Goal: Task Accomplishment & Management: Complete application form

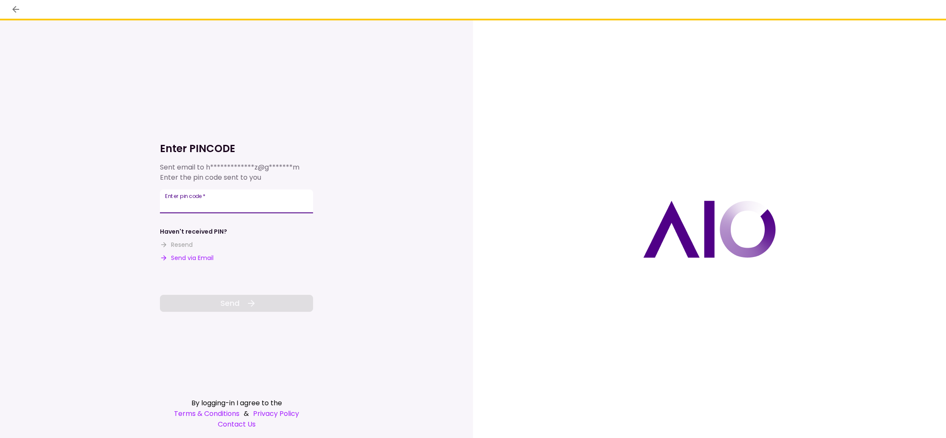
click at [196, 198] on div "Enter pin code   *" at bounding box center [236, 202] width 153 height 24
type input "******"
click at [241, 300] on button "Send" at bounding box center [236, 303] width 153 height 17
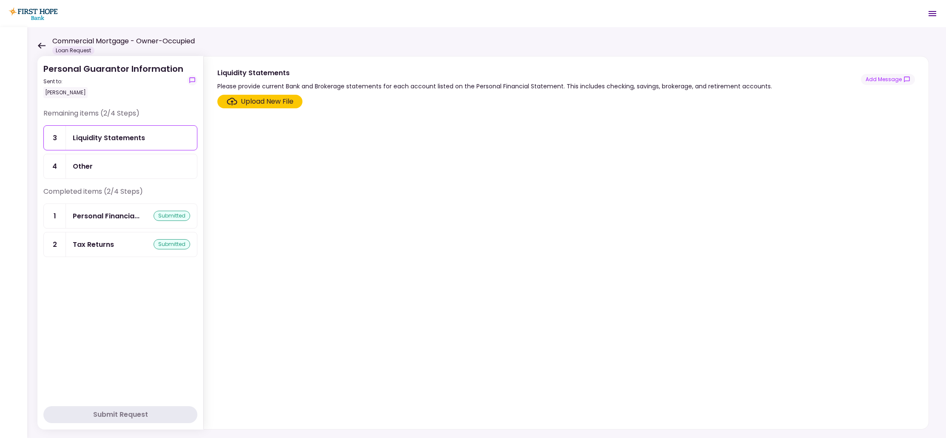
click at [107, 243] on div "Tax Returns" at bounding box center [93, 244] width 41 height 11
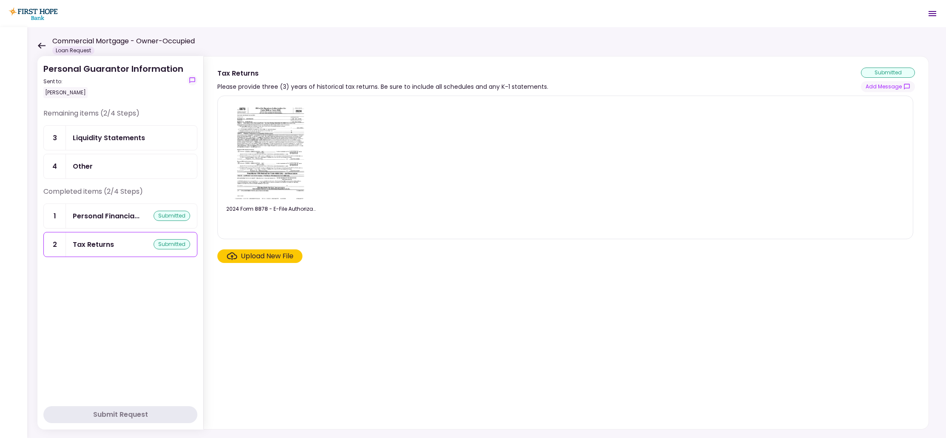
click at [263, 254] on div "Upload New File" at bounding box center [267, 256] width 53 height 10
click at [0, 0] on input "Upload New File" at bounding box center [0, 0] width 0 height 0
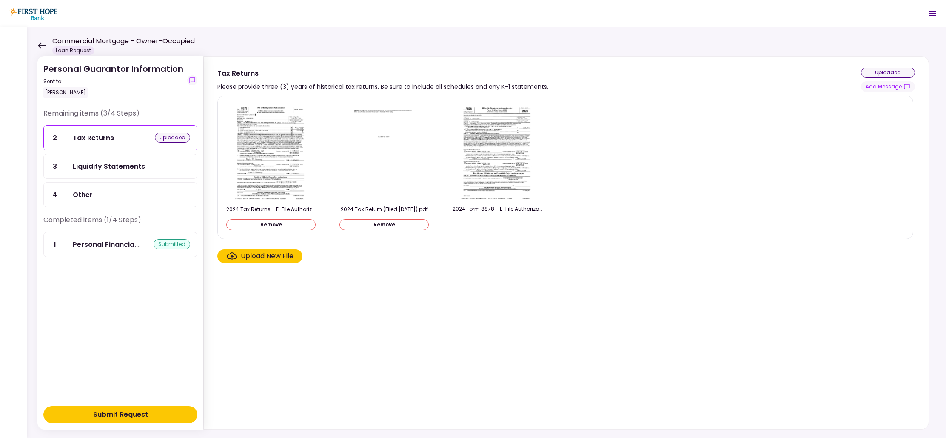
click at [261, 256] on div "Upload New File" at bounding box center [267, 256] width 53 height 10
click at [0, 0] on input "Upload New File" at bounding box center [0, 0] width 0 height 0
click at [127, 415] on div "Submit Request" at bounding box center [120, 415] width 55 height 10
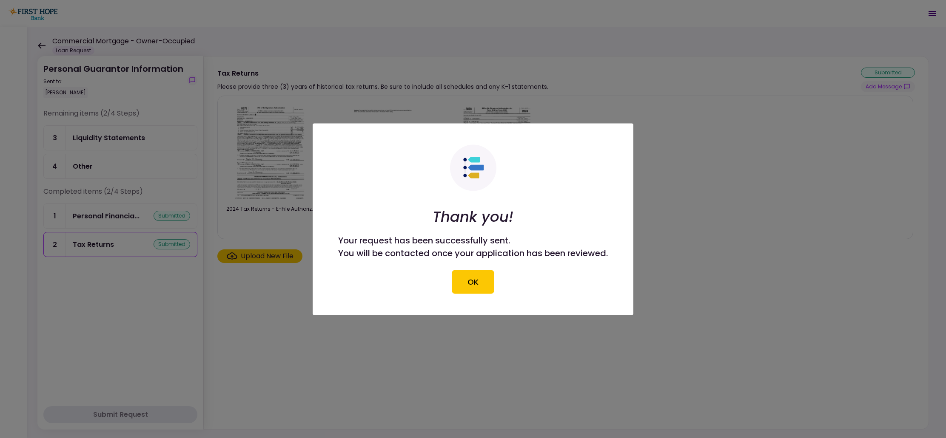
click at [471, 285] on button "OK" at bounding box center [473, 282] width 43 height 24
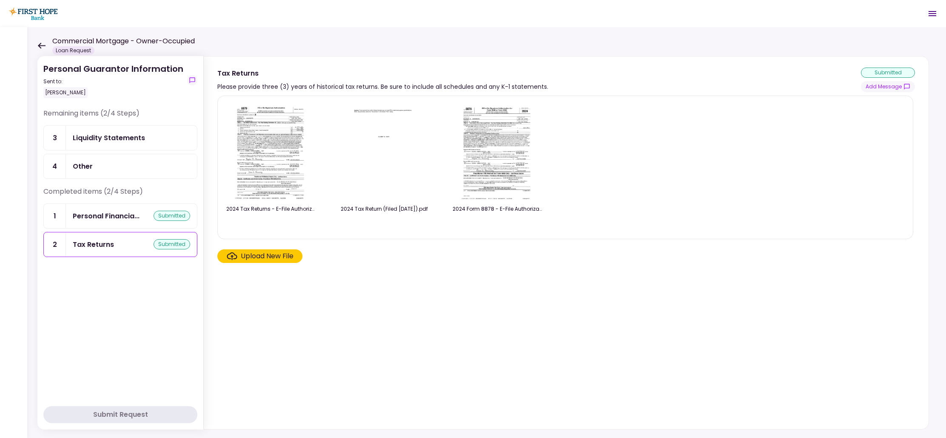
click at [39, 45] on icon at bounding box center [42, 46] width 8 height 6
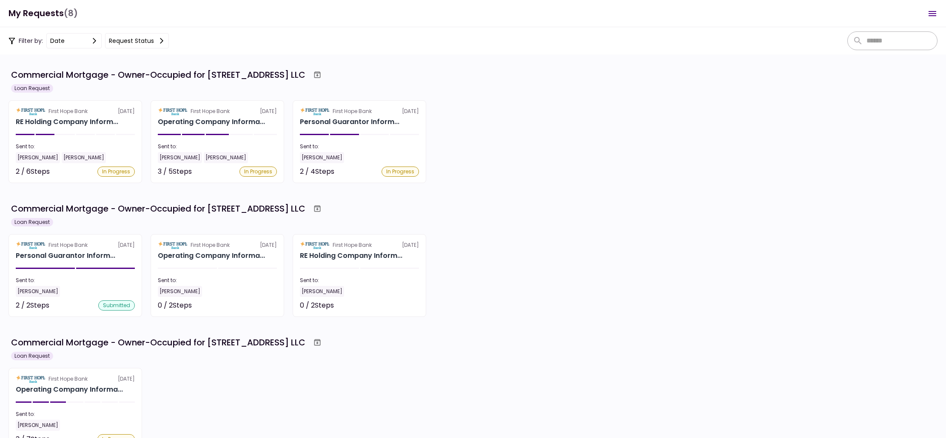
click at [931, 13] on icon "Open menu" at bounding box center [932, 13] width 8 height 5
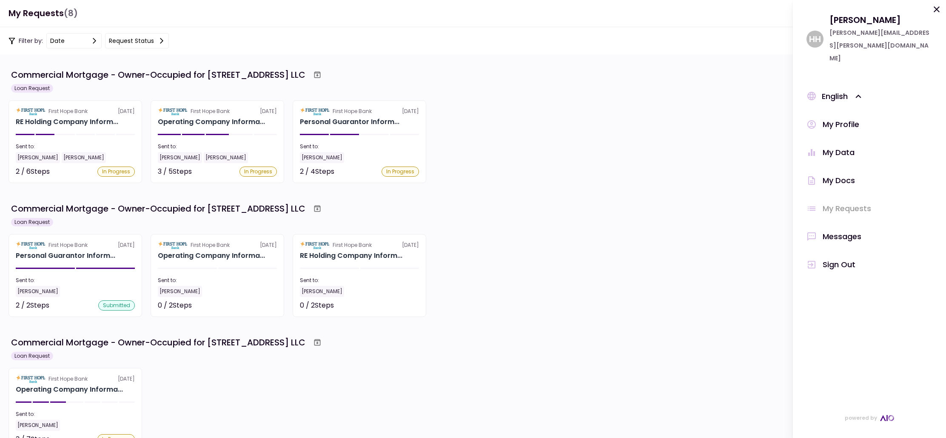
click at [843, 259] on div "Sign Out" at bounding box center [839, 265] width 33 height 13
